Goal: Transaction & Acquisition: Book appointment/travel/reservation

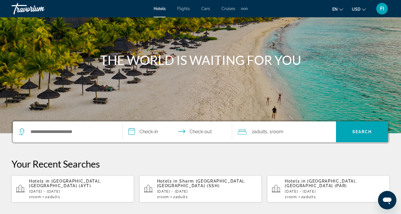
scroll to position [40, 0]
click at [52, 133] on input "Search hotel destination" at bounding box center [72, 131] width 84 height 9
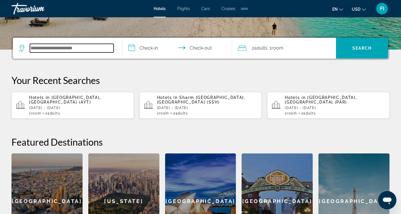
scroll to position [141, 0]
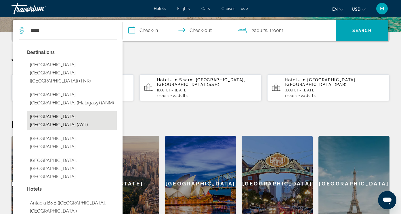
click at [51, 113] on button "Antalya, Turkey (AYT)" at bounding box center [72, 120] width 90 height 19
type input "**********"
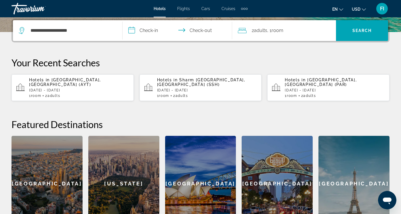
click at [146, 32] on input "**********" at bounding box center [179, 31] width 112 height 22
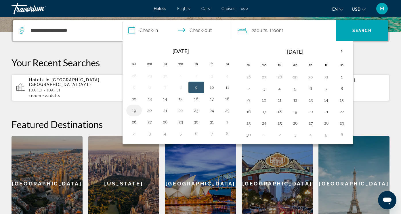
click at [135, 111] on button "19" at bounding box center [134, 110] width 9 height 8
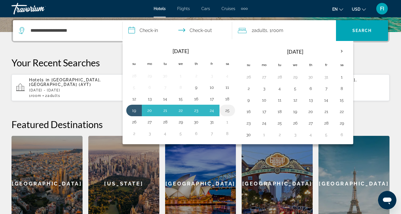
click at [227, 108] on button "25" at bounding box center [227, 110] width 9 height 8
type input "**********"
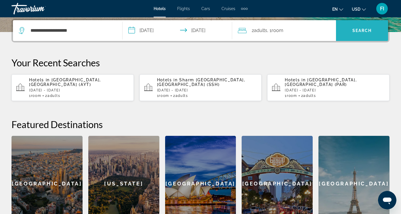
click at [355, 36] on span "Search" at bounding box center [362, 31] width 52 height 14
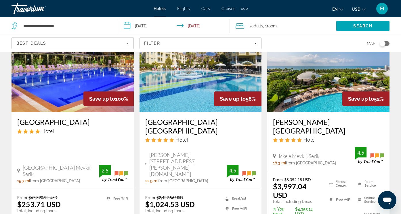
scroll to position [43, 0]
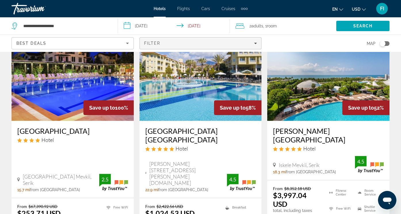
click at [254, 43] on div "Filter" at bounding box center [200, 43] width 113 height 5
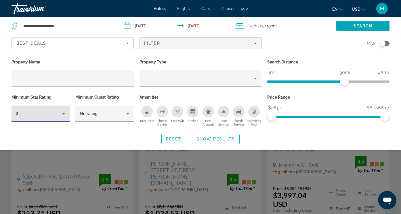
click at [63, 116] on icon "Hotel Filters" at bounding box center [63, 113] width 7 height 7
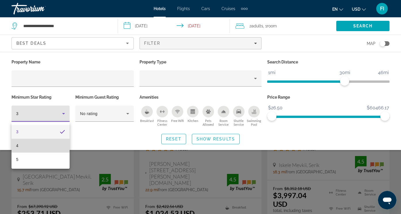
click at [24, 146] on mat-option "4" at bounding box center [41, 145] width 58 height 14
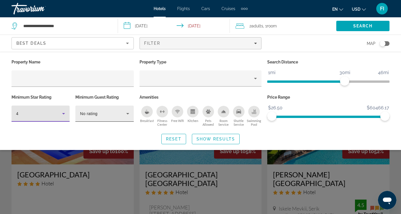
click at [128, 113] on icon "Hotel Filters" at bounding box center [127, 113] width 7 height 7
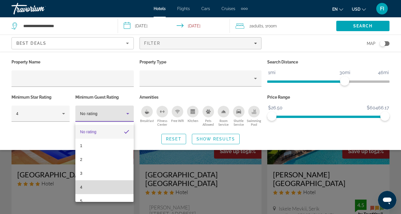
click at [86, 187] on mat-option "4" at bounding box center [104, 187] width 58 height 14
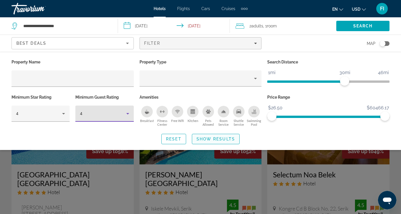
click at [218, 140] on span "Show Results" at bounding box center [216, 138] width 39 height 5
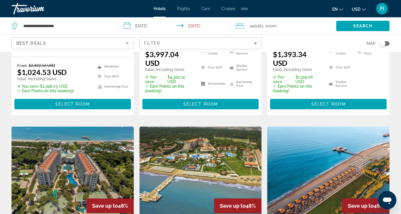
scroll to position [169, 0]
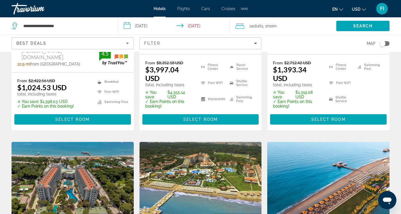
click at [128, 42] on icon "Sort by" at bounding box center [127, 43] width 7 height 7
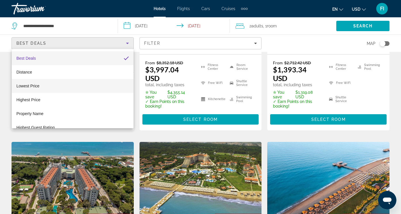
click at [31, 88] on span "Lowest Price" at bounding box center [27, 85] width 23 height 5
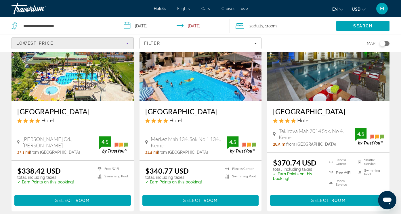
scroll to position [285, 0]
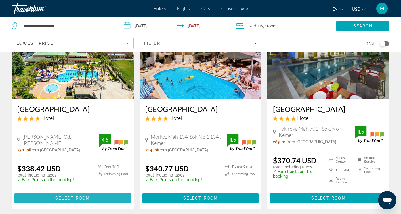
click at [65, 195] on span "Select Room" at bounding box center [72, 197] width 35 height 5
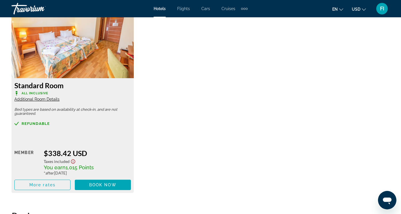
scroll to position [893, 0]
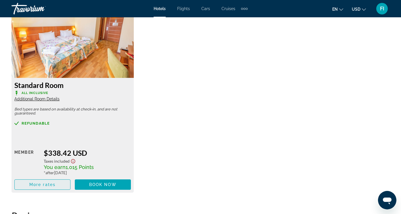
click at [37, 187] on span "More rates" at bounding box center [42, 184] width 26 height 5
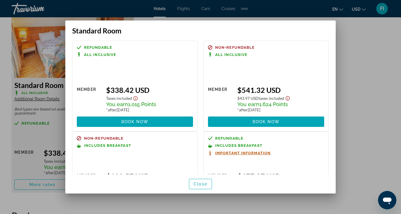
scroll to position [0, 0]
click at [199, 184] on span "Close" at bounding box center [201, 183] width 14 height 5
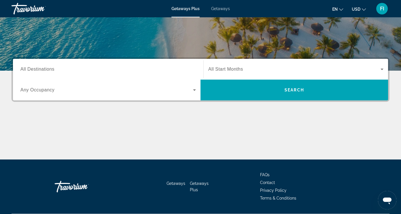
scroll to position [101, 0]
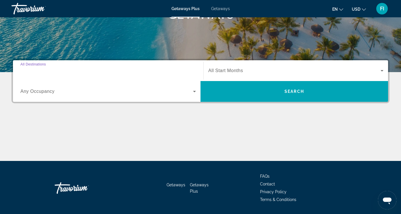
click at [84, 69] on input "Destination All Destinations" at bounding box center [108, 70] width 176 height 7
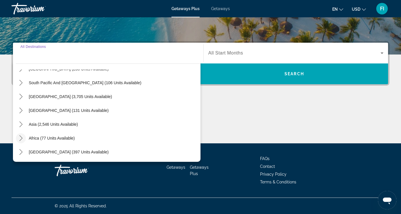
scroll to position [93, 0]
click at [21, 125] on icon "Toggle Asia (2,546 units available) submenu" at bounding box center [20, 124] width 3 height 6
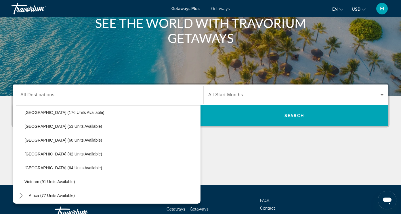
scroll to position [68, 0]
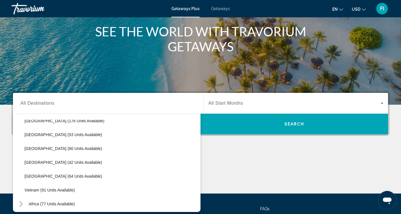
click at [219, 10] on span "Getaways" at bounding box center [220, 8] width 19 height 5
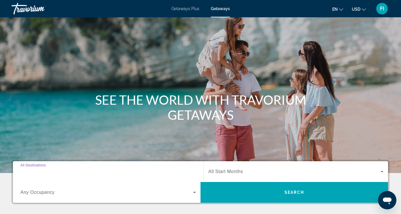
click at [88, 172] on input "Destination All Destinations" at bounding box center [108, 171] width 176 height 7
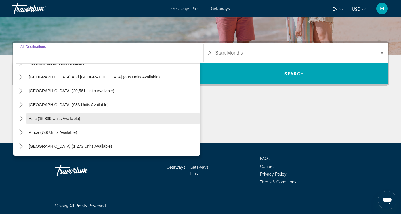
scroll to position [93, 0]
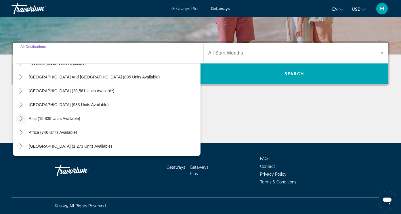
click at [21, 118] on icon "Toggle Asia (15,839 units available) submenu" at bounding box center [21, 118] width 6 height 6
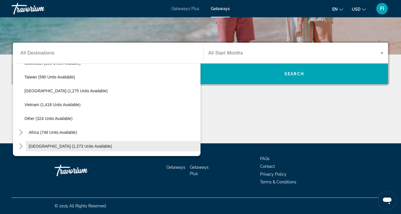
scroll to position [301, 0]
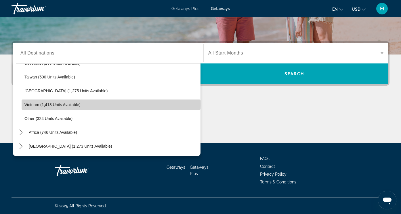
click at [48, 105] on span "Vietnam (1,418 units available)" at bounding box center [52, 104] width 56 height 5
type input "**********"
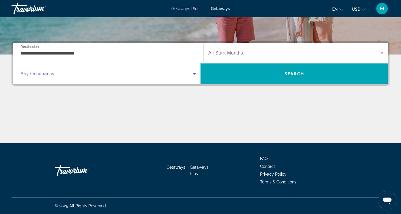
click at [194, 75] on icon "Search widget" at bounding box center [194, 73] width 7 height 7
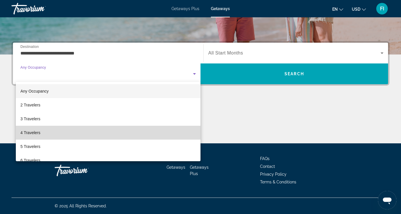
click at [86, 133] on mat-option "4 Travelers" at bounding box center [108, 133] width 185 height 14
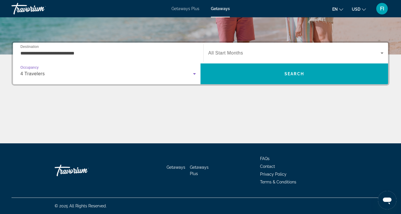
click at [193, 73] on icon "Search widget" at bounding box center [194, 73] width 7 height 7
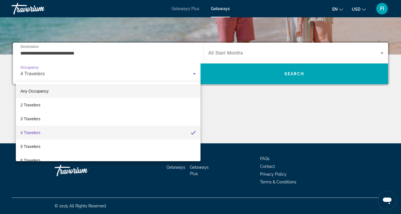
click at [98, 97] on mat-option "Any Occupancy" at bounding box center [108, 91] width 185 height 14
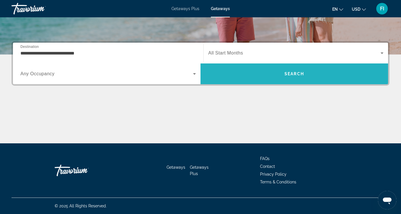
click at [245, 76] on span "Search" at bounding box center [295, 74] width 188 height 14
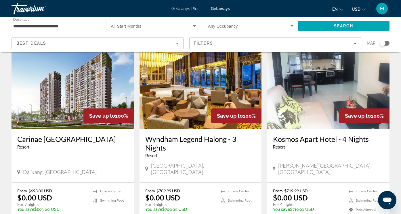
scroll to position [254, 0]
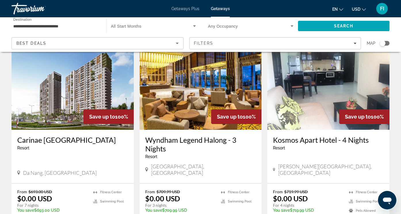
click at [58, 87] on img "Main content" at bounding box center [73, 83] width 122 height 92
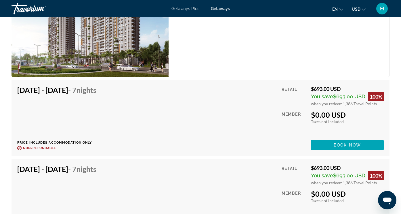
scroll to position [1056, 0]
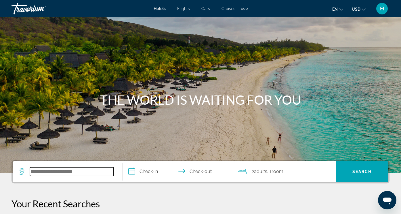
click at [71, 168] on input "Search hotel destination" at bounding box center [72, 171] width 84 height 9
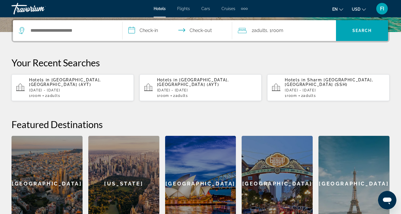
click at [50, 89] on div "Hotels in Antalya, Turkey (AYT) Sun, 19 Oct - Sat, 25 Oct 1 Room rooms 2 Adult …" at bounding box center [79, 87] width 100 height 20
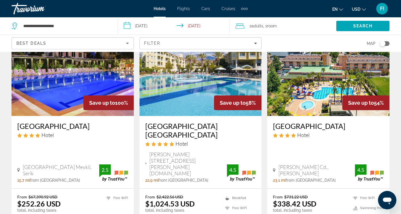
scroll to position [49, 0]
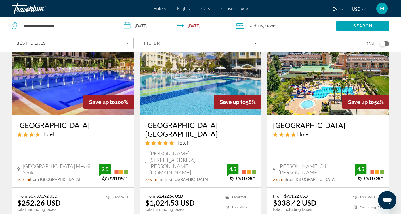
click at [61, 105] on img "Main content" at bounding box center [73, 69] width 122 height 92
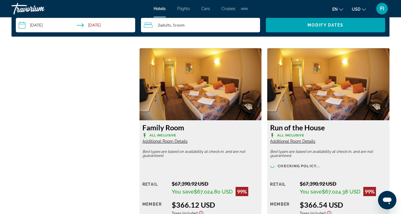
scroll to position [784, 0]
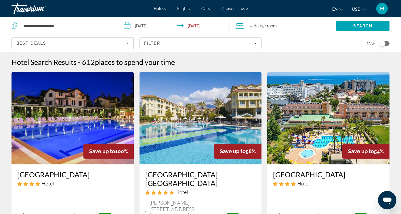
click at [286, 26] on div "2 Adult Adults , 1 Room rooms" at bounding box center [286, 26] width 101 height 8
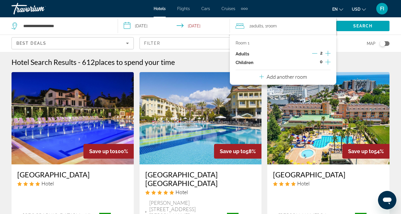
click at [273, 80] on p "Add another room" at bounding box center [287, 76] width 40 height 6
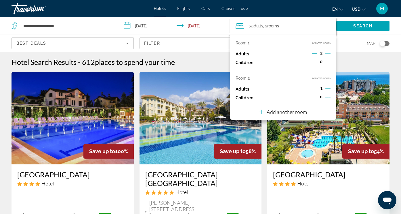
click at [328, 92] on icon "Increment adults" at bounding box center [328, 88] width 5 height 7
click at [288, 115] on p "Add another room" at bounding box center [287, 112] width 40 height 6
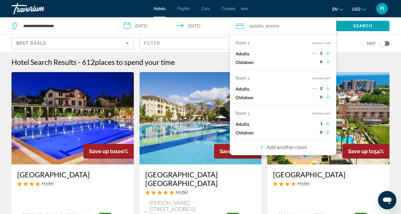
click at [328, 126] on icon "Increment adults" at bounding box center [328, 123] width 5 height 5
click at [283, 152] on button "Add another room" at bounding box center [284, 146] width 48 height 12
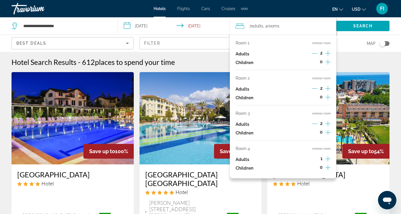
click at [329, 162] on icon "Increment adults" at bounding box center [328, 158] width 5 height 7
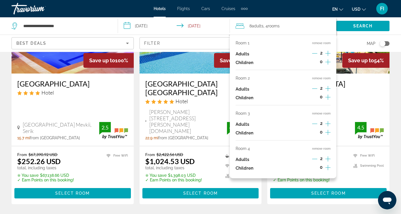
scroll to position [89, 0]
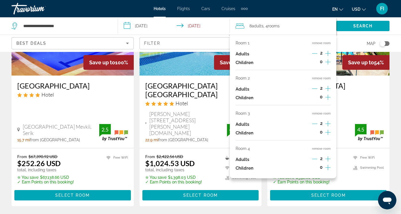
click at [138, 136] on app-hotels-search-item "Save up to 58% Queens Park Le Jardin Hotel Kiris Mh.Sahil Cd.No 7, Kemer 22.9 m…" at bounding box center [201, 94] width 128 height 223
